Goal: Navigation & Orientation: Find specific page/section

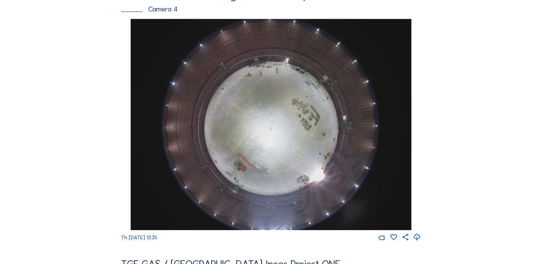
scroll to position [589, 0]
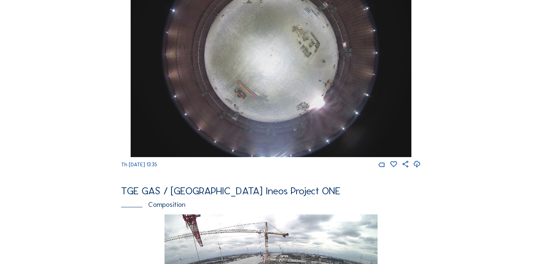
click at [421, 169] on icon at bounding box center [418, 164] width 8 height 10
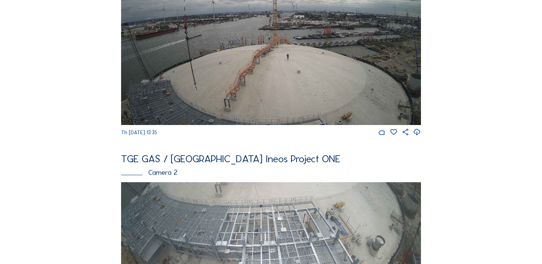
scroll to position [74, 0]
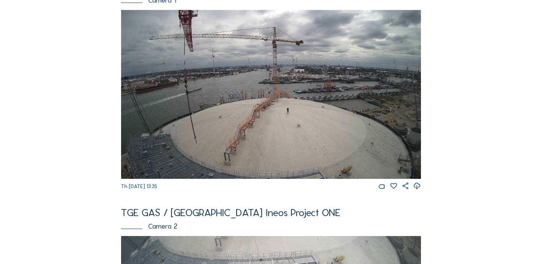
click at [419, 189] on icon at bounding box center [418, 186] width 8 height 10
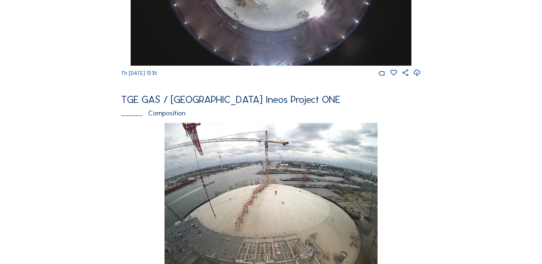
scroll to position [626, 0]
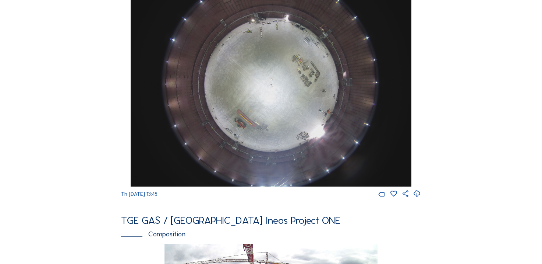
scroll to position [589, 0]
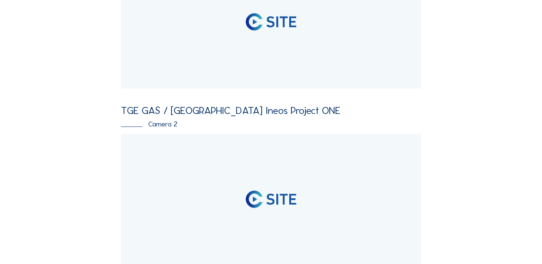
scroll to position [162, 0]
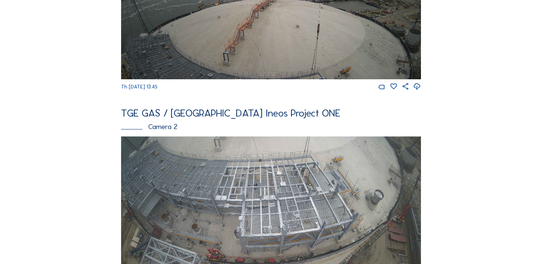
scroll to position [258, 0]
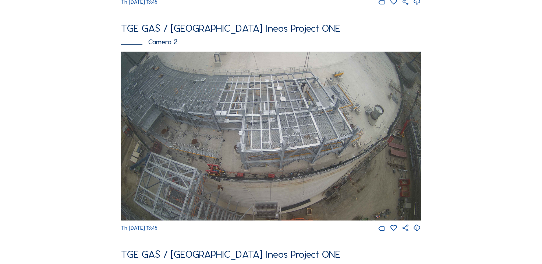
click at [418, 231] on icon at bounding box center [418, 228] width 8 height 10
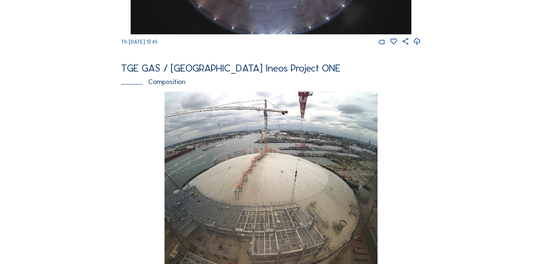
scroll to position [810, 0]
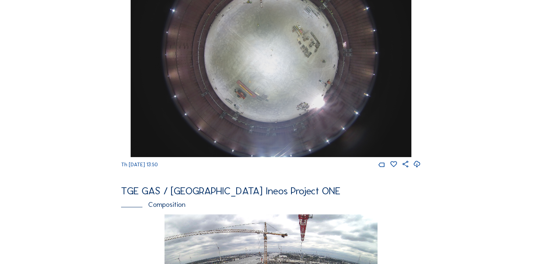
scroll to position [663, 0]
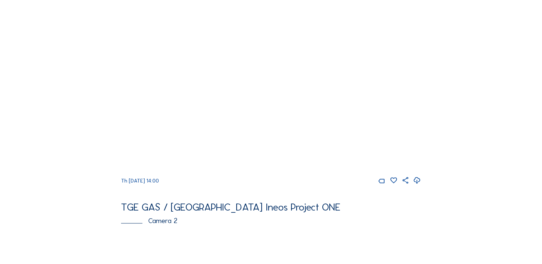
scroll to position [37, 0]
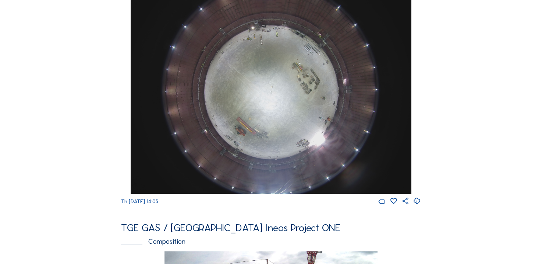
scroll to position [368, 0]
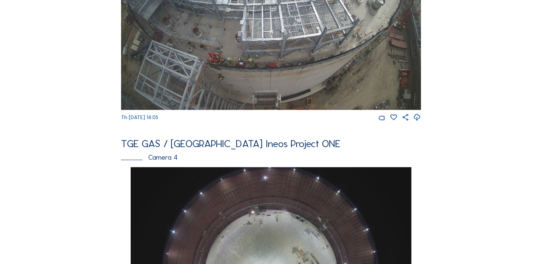
click at [420, 122] on icon at bounding box center [418, 118] width 8 height 10
drag, startPoint x: 66, startPoint y: 159, endPoint x: 70, endPoint y: 154, distance: 6.3
click at [66, 159] on div "Cameras Timelapses My C-Site Feed Photo Show Map Search Fullscreen TGE GAS / An…" at bounding box center [271, 269] width 542 height 1274
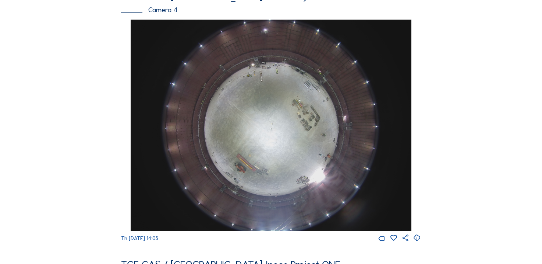
scroll to position [331, 0]
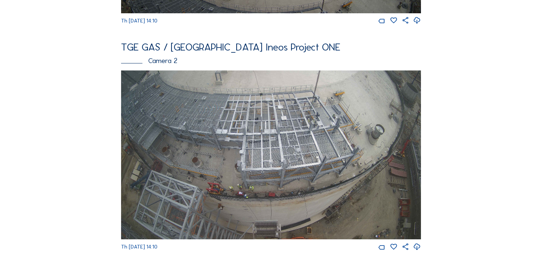
scroll to position [331, 0]
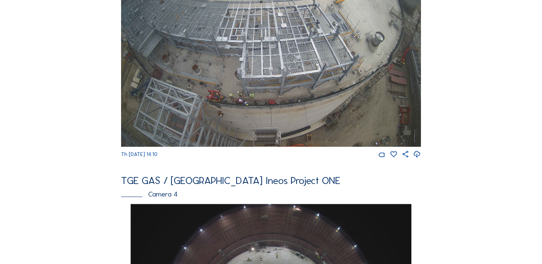
drag, startPoint x: 474, startPoint y: 0, endPoint x: 470, endPoint y: 86, distance: 85.9
click at [470, 86] on div "Feed Photo Show Map Search Fullscreen TGE GAS / Antwerpen Ineos Project ONE Cam…" at bounding box center [271, 200] width 407 height 988
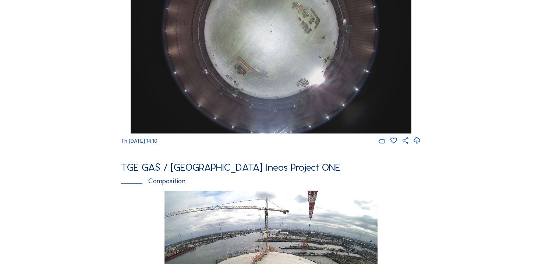
scroll to position [552, 0]
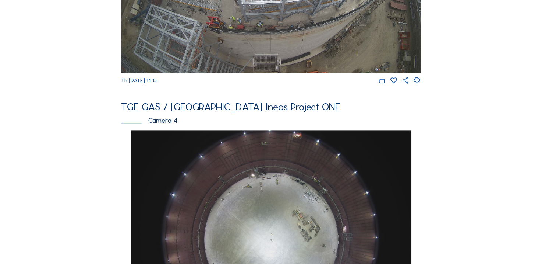
scroll to position [552, 0]
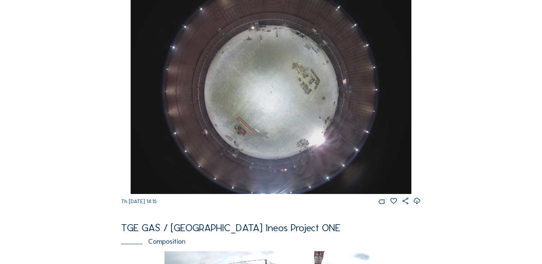
click at [418, 206] on icon at bounding box center [418, 201] width 8 height 10
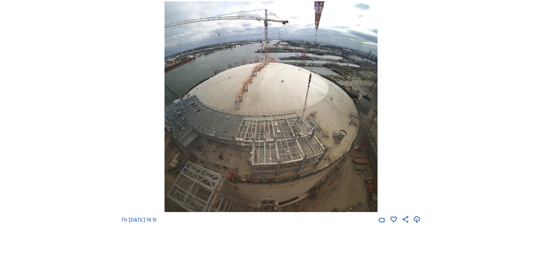
scroll to position [810, 0]
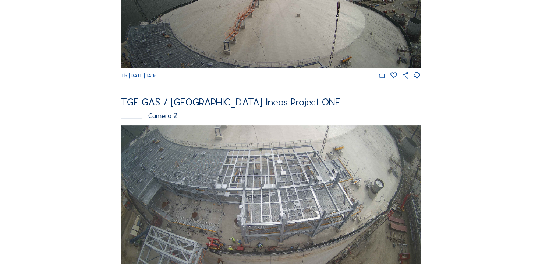
scroll to position [37, 0]
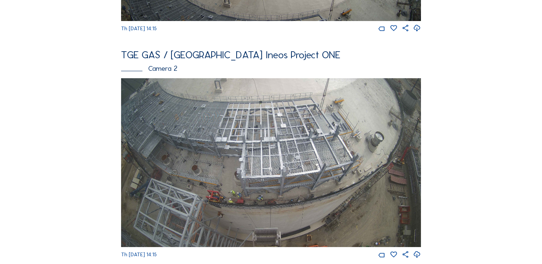
scroll to position [331, 0]
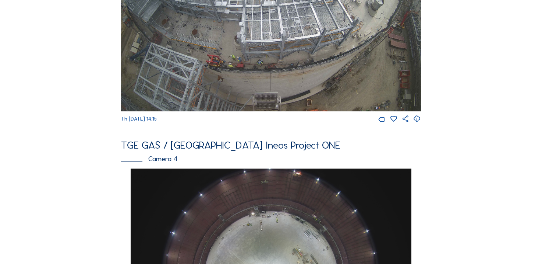
scroll to position [258, 0]
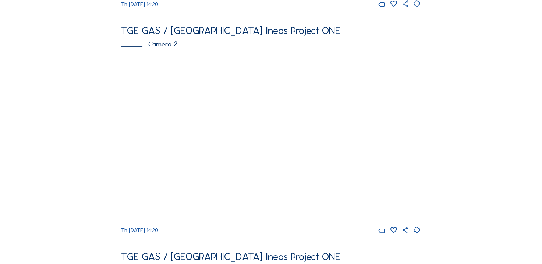
scroll to position [258, 0]
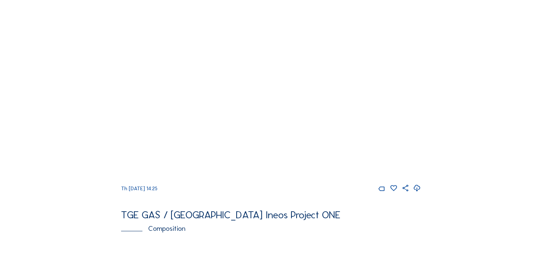
scroll to position [552, 0]
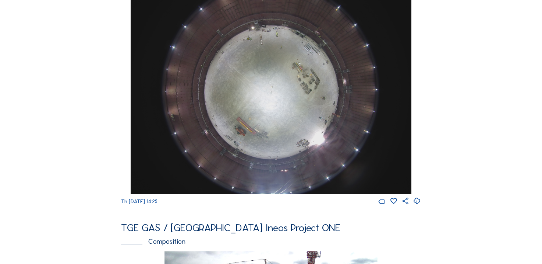
click at [421, 206] on icon at bounding box center [418, 201] width 8 height 10
